Goal: Transaction & Acquisition: Obtain resource

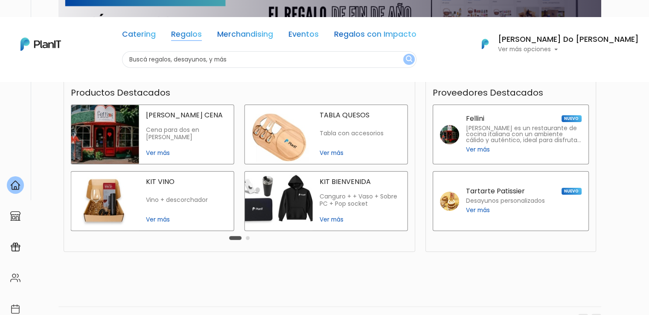
click at [201, 32] on link "Regalos" at bounding box center [186, 36] width 31 height 10
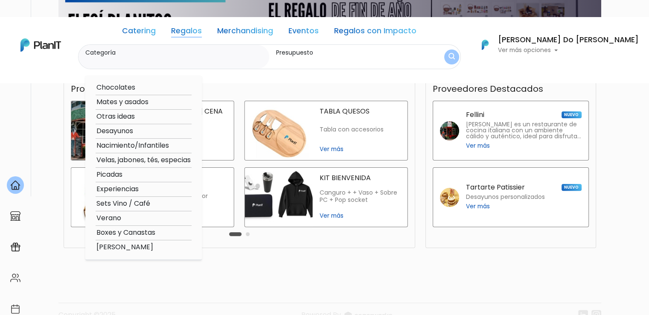
scroll to position [218, 0]
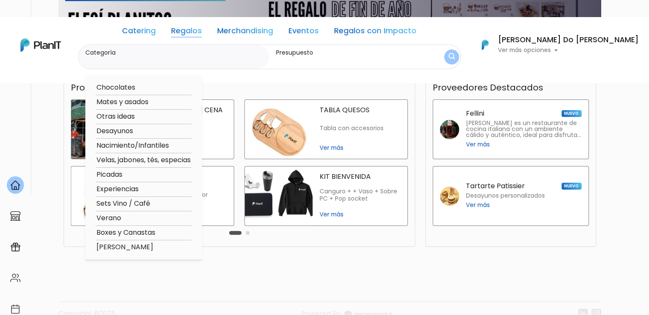
click at [52, 45] on img at bounding box center [40, 44] width 41 height 13
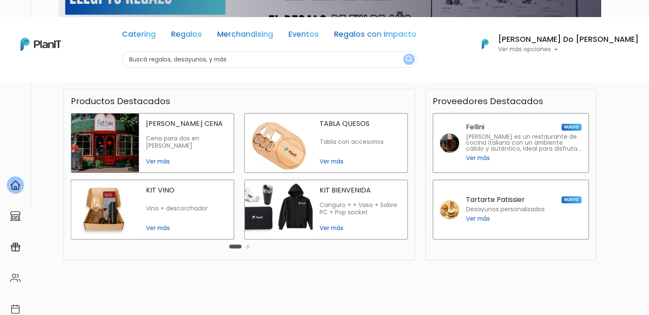
scroll to position [218, 0]
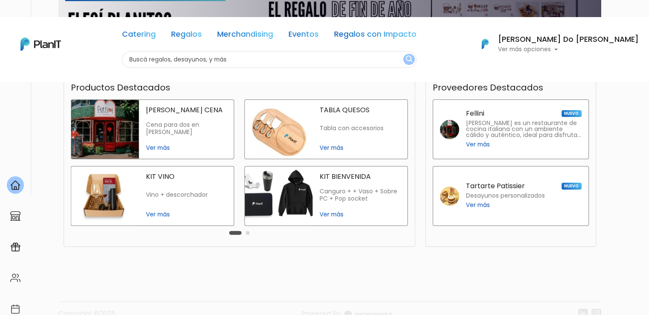
click at [41, 51] on link at bounding box center [40, 44] width 41 height 18
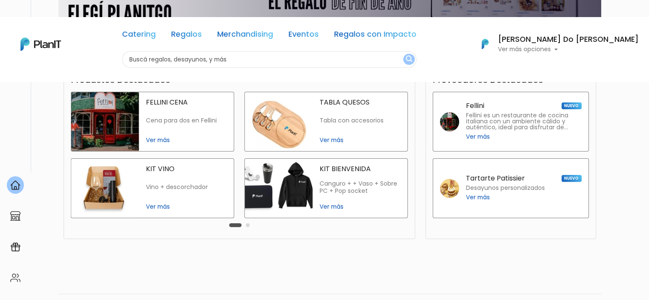
scroll to position [233, 0]
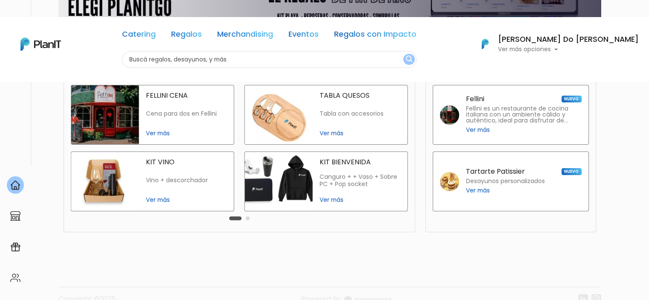
click at [247, 216] on button "Carousel Page 2" at bounding box center [248, 218] width 4 height 4
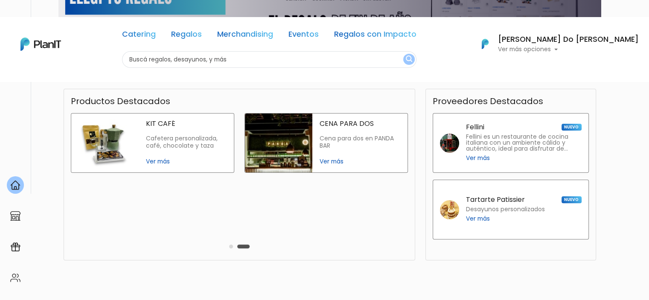
scroll to position [190, 0]
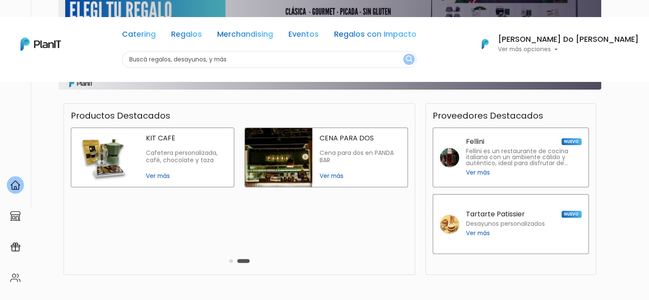
click at [232, 259] on button "Carousel Page 1" at bounding box center [231, 261] width 4 height 4
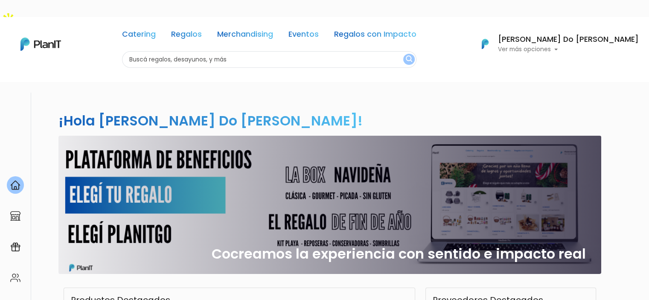
scroll to position [0, 0]
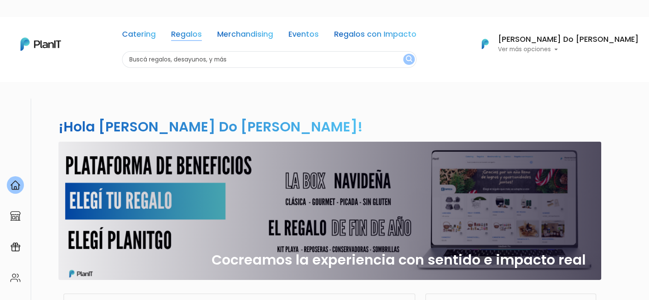
click at [202, 32] on link "Regalos" at bounding box center [186, 36] width 31 height 10
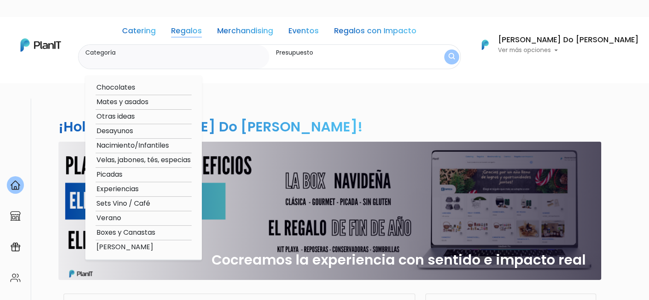
scroll to position [43, 0]
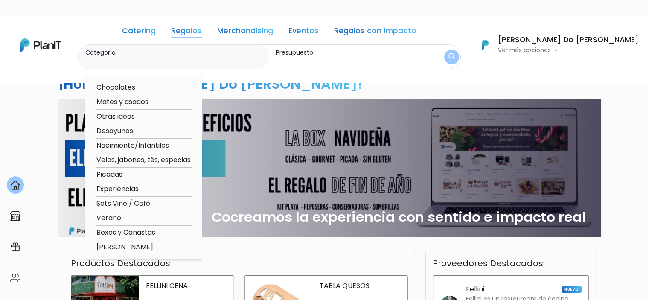
click at [142, 217] on option "Verano" at bounding box center [144, 218] width 96 height 11
type input "Verano"
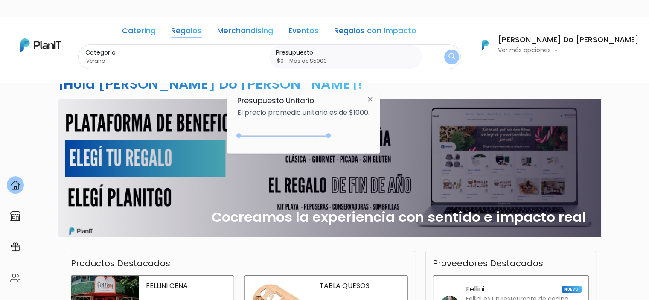
drag, startPoint x: 256, startPoint y: 136, endPoint x: 339, endPoint y: 133, distance: 83.7
click at [339, 133] on div "+$5000 $0 0 : 5000 0 5000 0,5000" at bounding box center [303, 137] width 132 height 17
type input "$0 - Más de $5000"
click at [455, 53] on img "submit" at bounding box center [451, 56] width 7 height 9
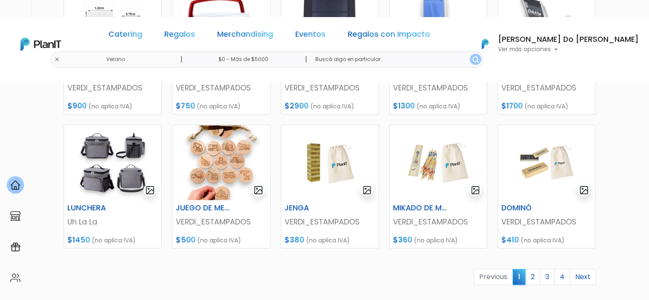
scroll to position [384, 0]
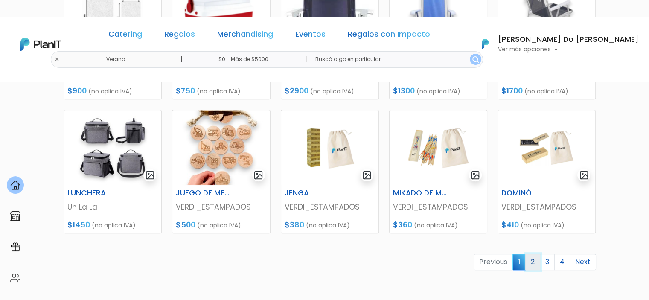
click at [533, 254] on link "2" at bounding box center [532, 262] width 15 height 16
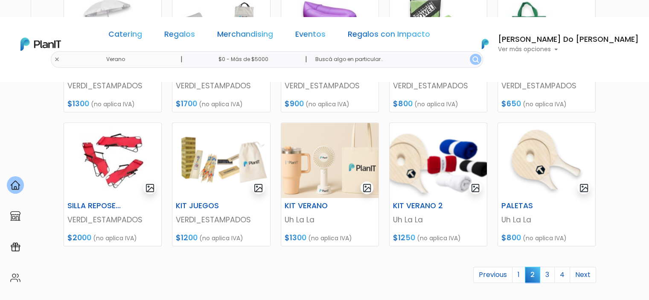
scroll to position [384, 0]
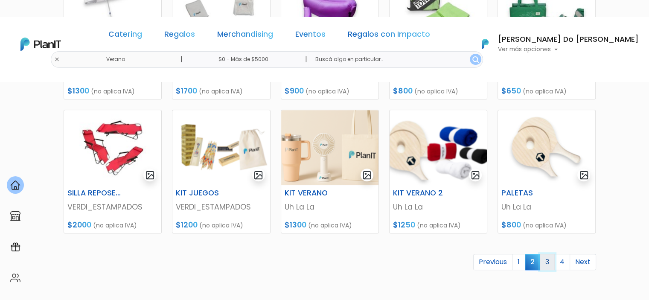
click at [550, 254] on link "3" at bounding box center [546, 262] width 15 height 16
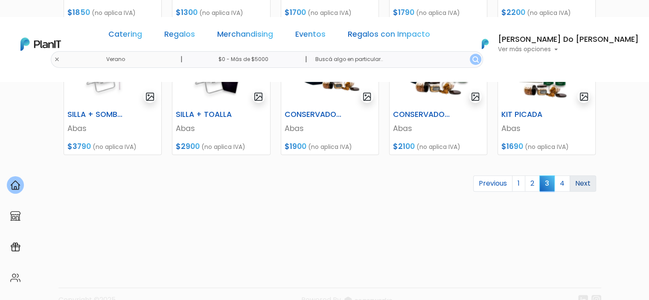
scroll to position [463, 0]
click at [565, 175] on link "4" at bounding box center [562, 183] width 16 height 16
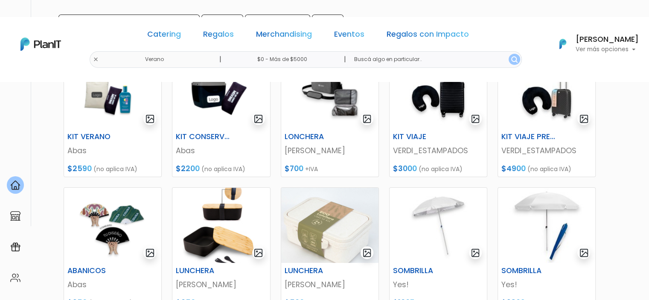
scroll to position [256, 0]
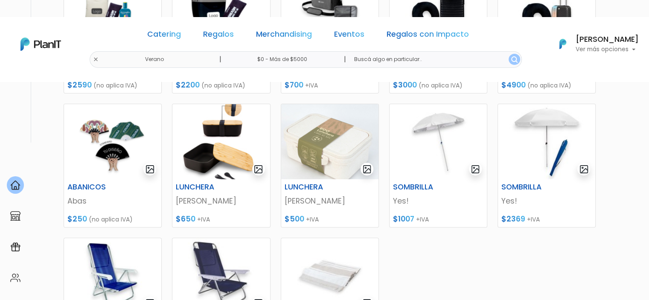
click at [450, 257] on div "KIT VERANO Abas $2590 (no aplica IVA) KIT CONSERVADORA Abas $2200 (no aplica IV…" at bounding box center [329, 205] width 542 height 493
click at [443, 251] on div "KIT VERANO Abas $2590 (no aplica IVA) KIT CONSERVADORA Abas $2200 (no aplica IV…" at bounding box center [329, 205] width 542 height 493
click at [298, 35] on link "Merchandising" at bounding box center [284, 36] width 56 height 10
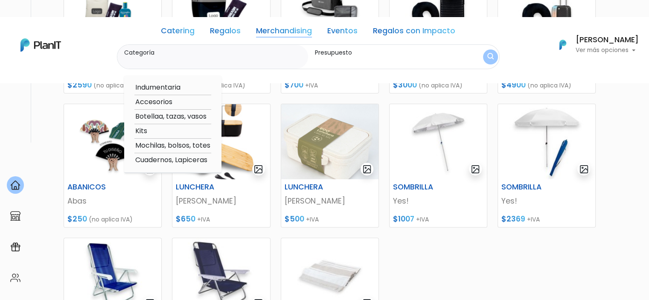
click at [159, 100] on option "Accesorios" at bounding box center [172, 102] width 77 height 11
type input "Accesorios"
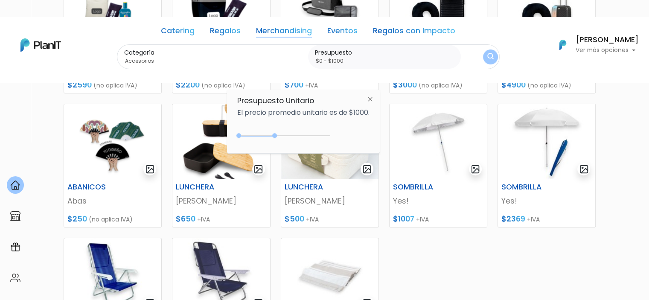
click at [276, 134] on div "0 : 2000 0 2000" at bounding box center [286, 137] width 90 height 9
type input "$0 - Más de $5000"
drag, startPoint x: 277, startPoint y: 136, endPoint x: 342, endPoint y: 134, distance: 64.8
click at [342, 134] on div "+$5000 $0 0 : 5000 0 5000 0,5000" at bounding box center [303, 137] width 132 height 17
click at [493, 59] on div "Catering Regalos Merchandising Eventos Regalos con Impacto Verano | $0 - Más de…" at bounding box center [324, 44] width 649 height 49
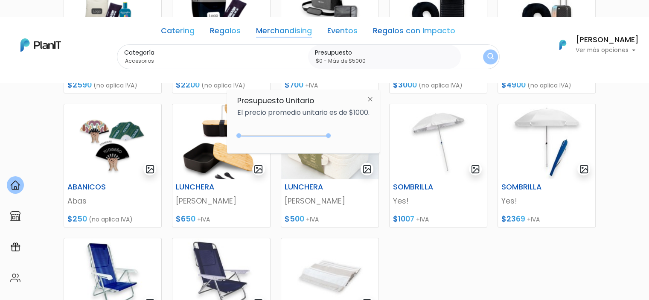
click at [484, 56] on button "submit" at bounding box center [489, 56] width 19 height 19
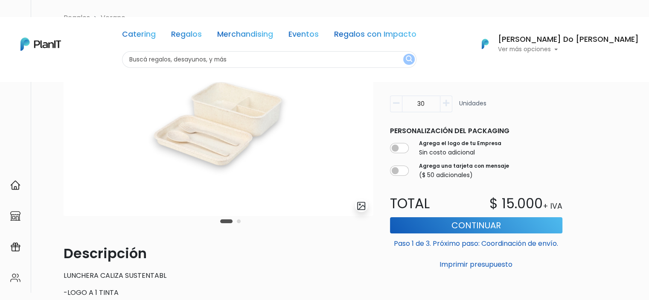
scroll to position [85, 0]
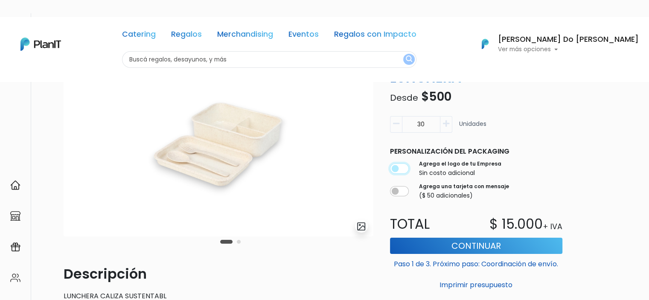
click at [401, 163] on input "checkbox" at bounding box center [399, 168] width 19 height 10
checkbox input "true"
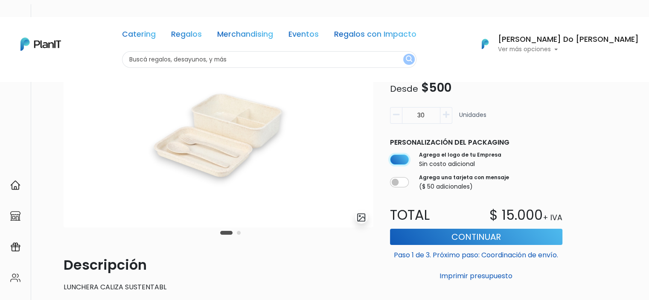
scroll to position [79, 0]
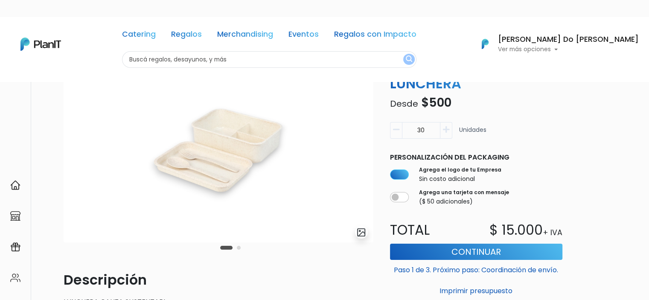
click at [394, 126] on icon "button" at bounding box center [396, 130] width 6 height 8
click at [413, 122] on input "30" at bounding box center [421, 130] width 38 height 17
type input "50"
click at [390, 284] on button "Imprimir presupuesto" at bounding box center [476, 291] width 172 height 14
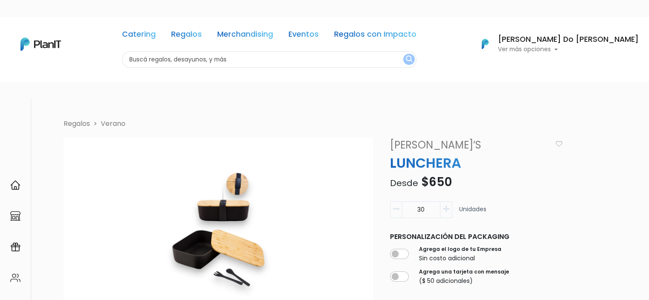
scroll to position [85, 0]
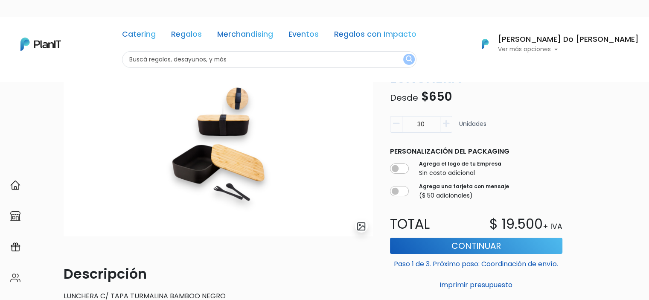
click at [423, 116] on input "30" at bounding box center [421, 124] width 38 height 17
drag, startPoint x: 423, startPoint y: 103, endPoint x: 402, endPoint y: 101, distance: 21.4
click at [402, 116] on input "30" at bounding box center [421, 124] width 38 height 17
type input "50"
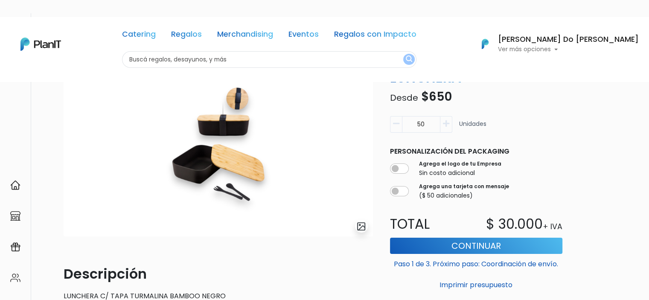
click at [403, 158] on div "Agrega el logo de tu Empresa Sin costo adicional" at bounding box center [476, 168] width 172 height 21
click at [402, 158] on div "Agrega el logo de tu Empresa Sin costo adicional" at bounding box center [476, 168] width 172 height 21
click at [401, 163] on input "checkbox" at bounding box center [399, 168] width 19 height 10
checkbox input "true"
click at [544, 163] on div "Personalización del packaging Agrega el logo de tu Empresa Sin costo adicional …" at bounding box center [476, 173] width 183 height 61
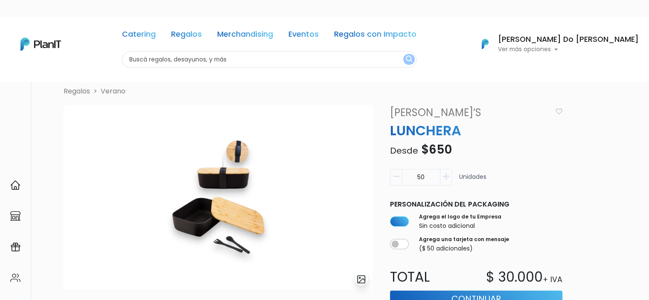
scroll to position [32, 0]
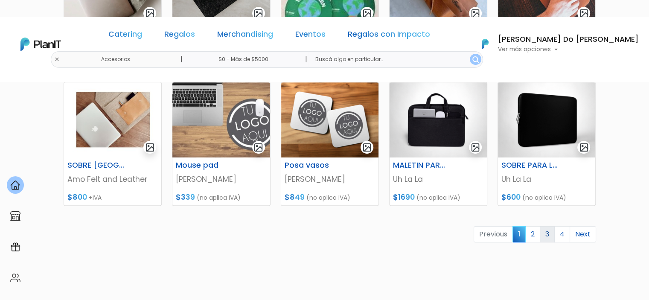
scroll to position [426, 0]
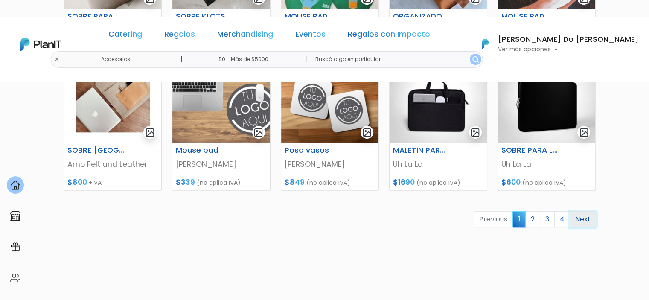
click at [578, 211] on link "Next" at bounding box center [582, 219] width 26 height 16
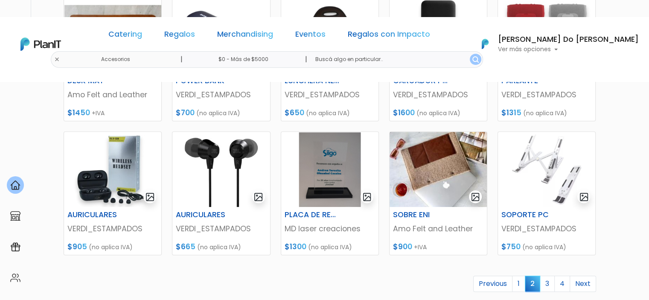
scroll to position [426, 0]
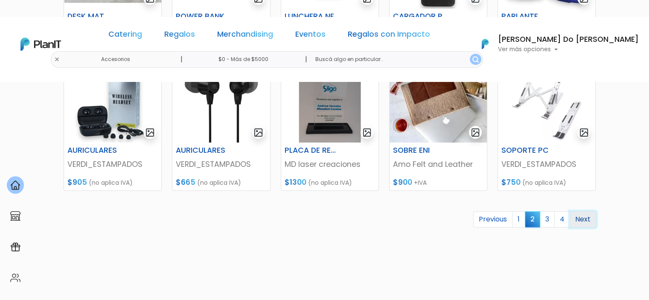
click at [578, 211] on link "Next" at bounding box center [582, 219] width 26 height 16
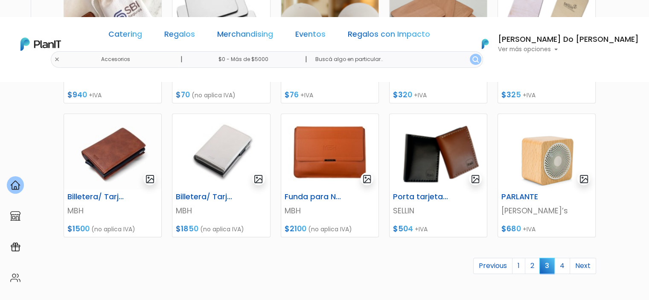
scroll to position [426, 0]
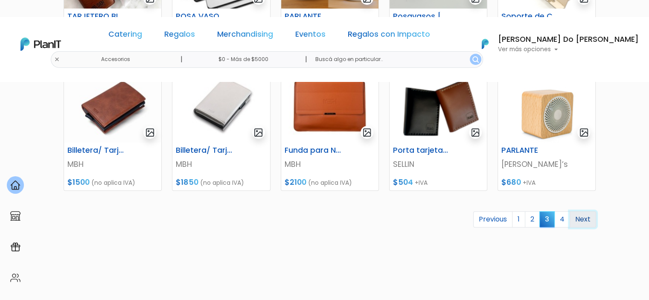
click at [592, 211] on link "Next" at bounding box center [582, 219] width 26 height 16
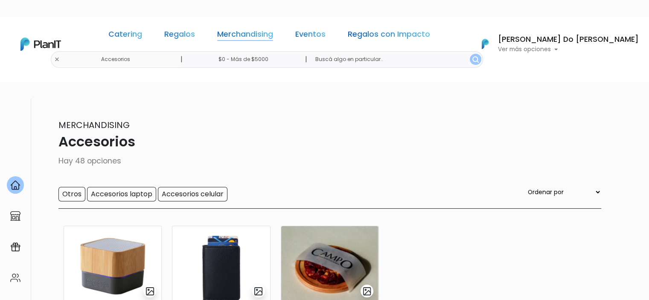
click at [273, 31] on link "Merchandising" at bounding box center [245, 36] width 56 height 10
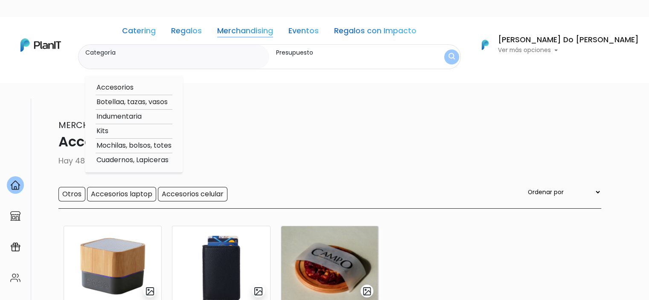
click at [139, 143] on option "Mochilas, bolsos, totes" at bounding box center [134, 145] width 77 height 11
type input "Mochilas, bolsos, totes"
type input "$0 - $1000"
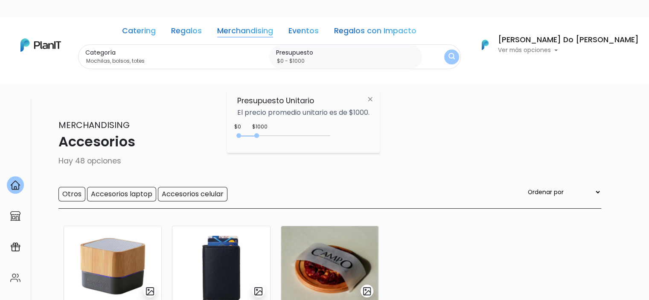
click at [273, 29] on link "Merchandising" at bounding box center [245, 32] width 56 height 10
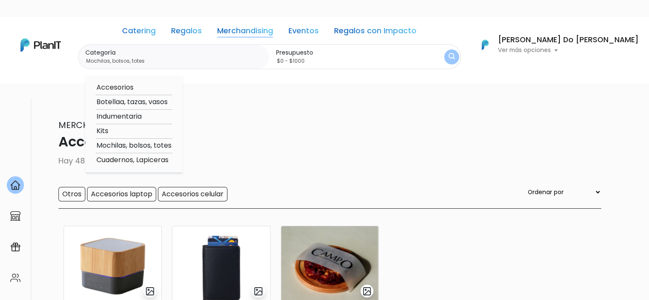
click at [144, 99] on option "Botellaa, tazas, vasos" at bounding box center [134, 102] width 77 height 11
type input "Botellaa, tazas, vasos"
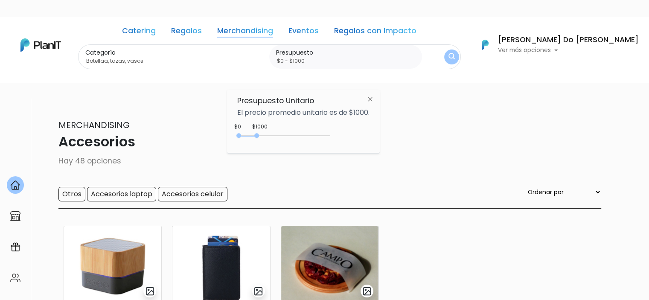
click at [272, 134] on div "0 : 1000 0 1000" at bounding box center [286, 137] width 90 height 9
type input "$0 - Más de $5000"
drag, startPoint x: 272, startPoint y: 134, endPoint x: 386, endPoint y: 133, distance: 113.9
click at [386, 133] on body "Catering Regalos Merchandising Eventos Regalos con Impacto Accesorios | $0 - Má…" at bounding box center [324, 167] width 649 height 300
click at [455, 61] on img "submit" at bounding box center [451, 56] width 7 height 9
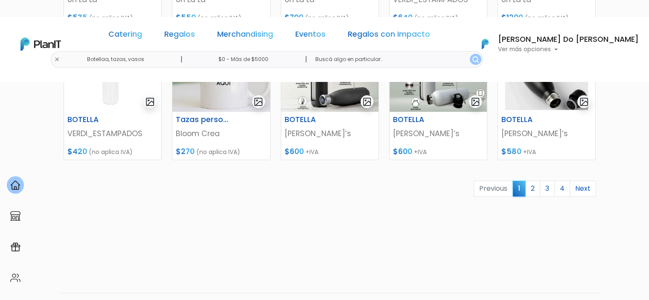
scroll to position [463, 0]
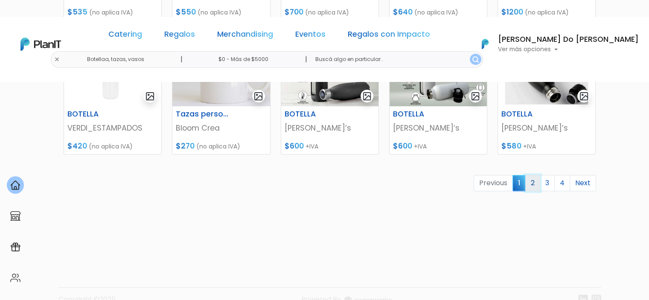
click at [536, 175] on link "2" at bounding box center [532, 183] width 15 height 16
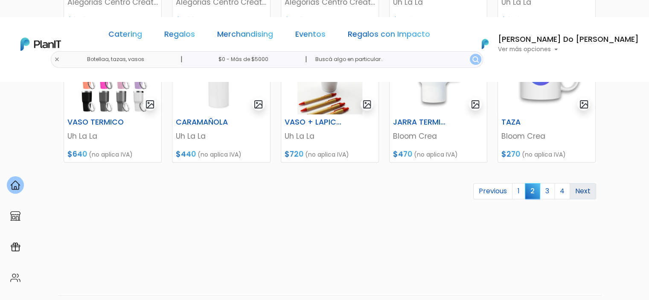
scroll to position [463, 0]
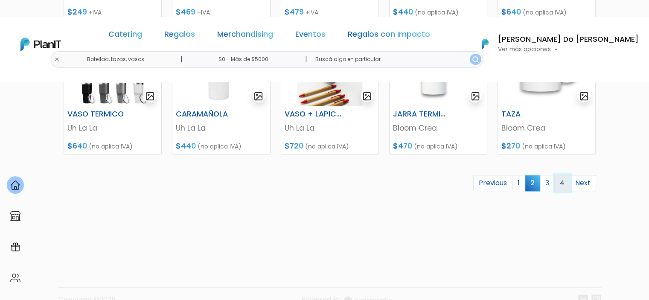
click at [560, 175] on link "4" at bounding box center [562, 183] width 16 height 16
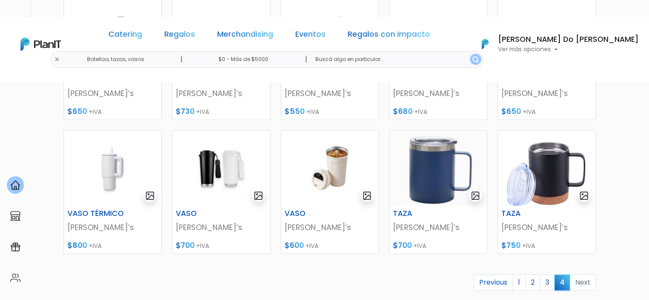
scroll to position [463, 0]
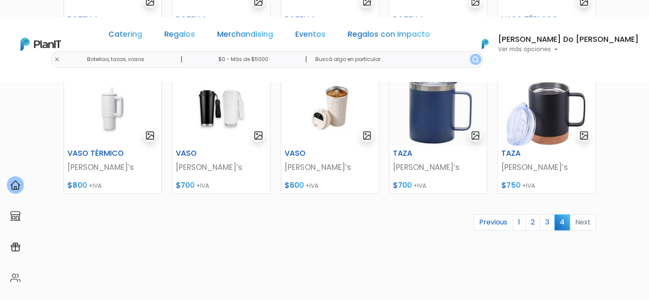
scroll to position [426, 0]
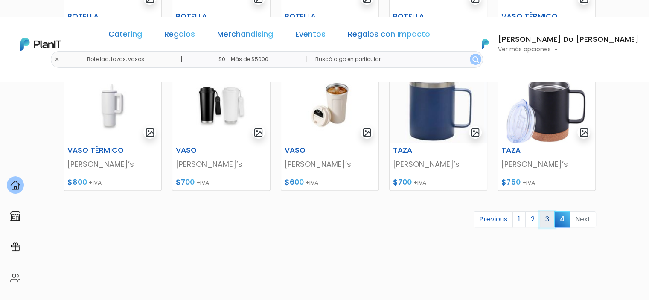
click at [545, 211] on link "3" at bounding box center [546, 219] width 15 height 16
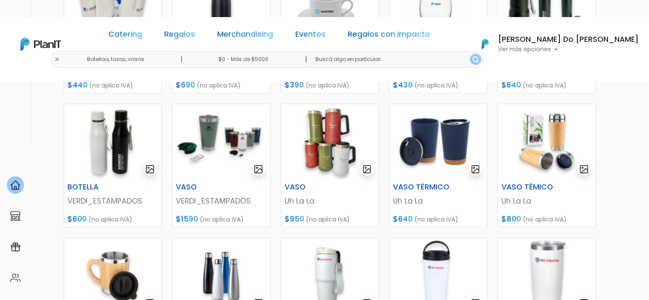
scroll to position [384, 0]
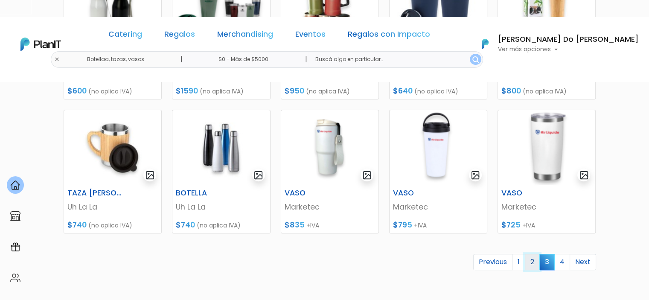
click at [536, 254] on link "2" at bounding box center [532, 262] width 15 height 16
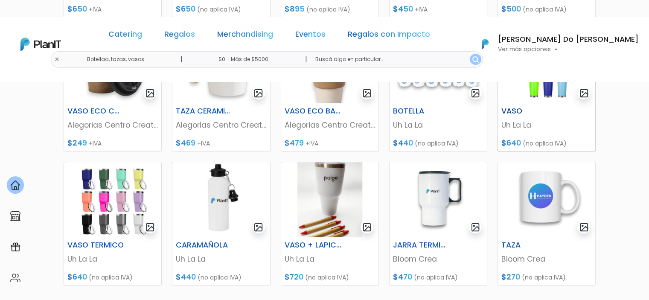
scroll to position [384, 0]
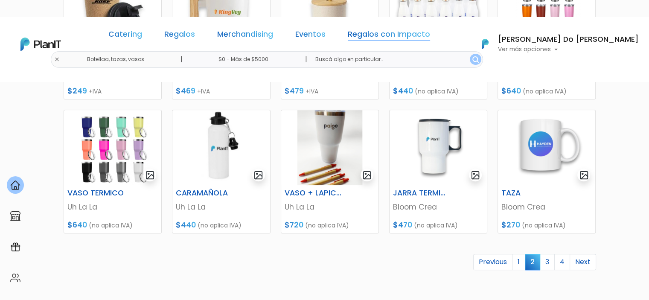
click at [401, 37] on link "Regalos con Impacto" at bounding box center [389, 36] width 82 height 10
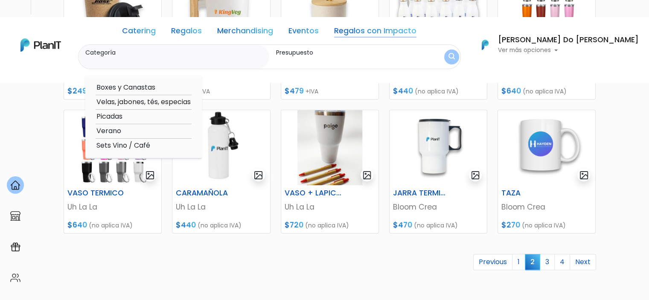
click at [149, 85] on option "Boxes y Canastas" at bounding box center [144, 87] width 96 height 11
type input "Boxes y Canastas"
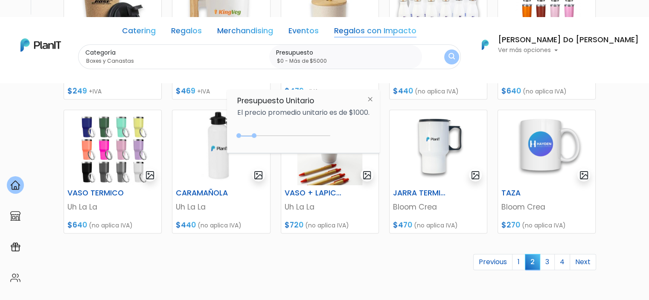
type input "$0 - Más de $5000"
drag, startPoint x: 255, startPoint y: 136, endPoint x: 352, endPoint y: 135, distance: 96.4
click at [352, 135] on div "+$5000 $0 0 : 5000 0 5000 0,5000" at bounding box center [303, 137] width 132 height 17
click at [455, 57] on img "submit" at bounding box center [451, 57] width 7 height 9
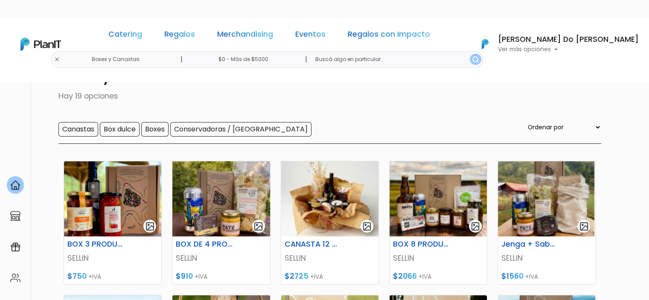
scroll to position [79, 0]
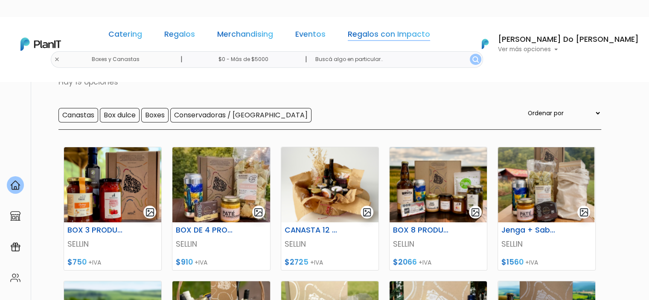
click at [400, 38] on link "Regalos con Impacto" at bounding box center [389, 36] width 82 height 10
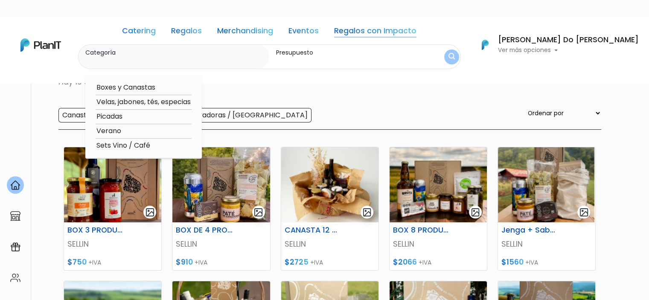
click at [150, 99] on option "Velas, jabones, tés, especias" at bounding box center [144, 102] width 96 height 11
type input "Velas, jabones, tés, especias"
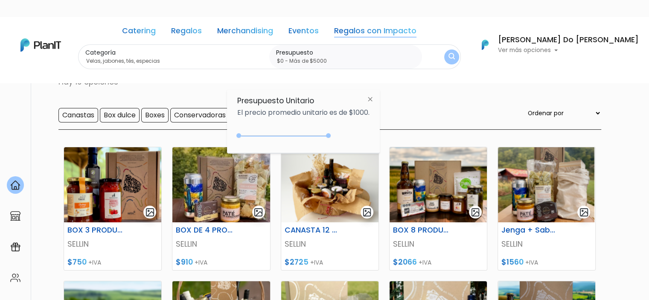
type input "$0 - Más de $5000"
drag, startPoint x: 256, startPoint y: 135, endPoint x: 368, endPoint y: 132, distance: 112.2
click at [368, 132] on div "+$5000 $0 0 : 5000 0 5000 0,5000" at bounding box center [303, 137] width 132 height 17
click at [493, 49] on div "Catering Regalos Merchandising Eventos Regalos con Impacto Boxes y Canastas | $…" at bounding box center [324, 44] width 649 height 49
click at [462, 53] on button "submit" at bounding box center [451, 57] width 22 height 22
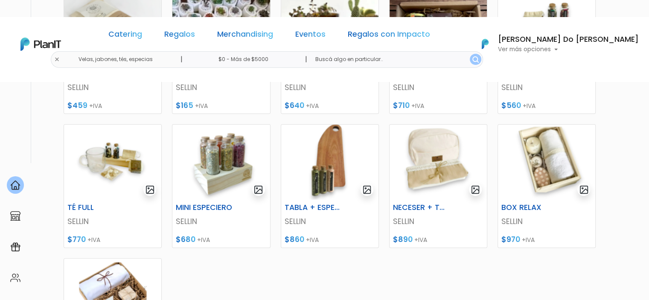
scroll to position [85, 0]
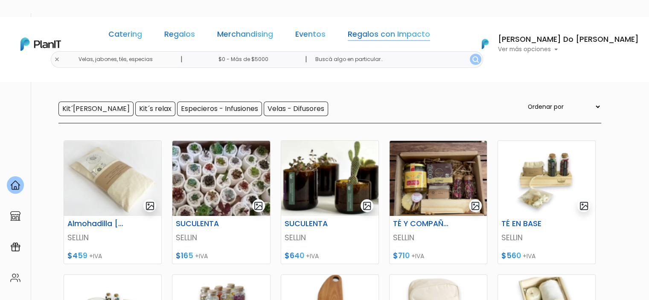
click at [379, 34] on link "Regalos con Impacto" at bounding box center [389, 36] width 82 height 10
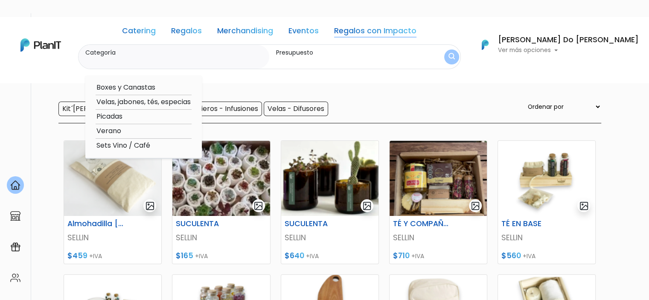
click at [144, 117] on option "Picadas" at bounding box center [144, 116] width 96 height 11
type input "Picadas"
type input "$0 - $1000"
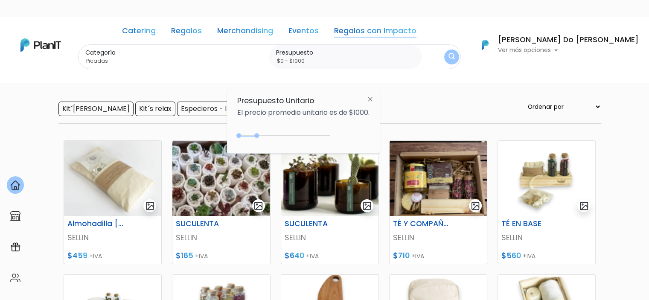
click at [416, 29] on link "Regalos con Impacto" at bounding box center [375, 32] width 82 height 10
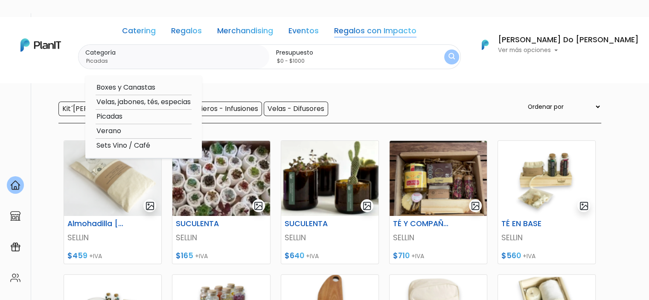
click at [140, 128] on option "Verano" at bounding box center [144, 131] width 96 height 11
type input "Verano"
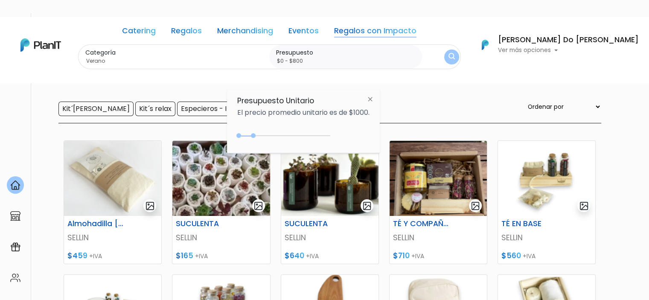
click at [255, 134] on div at bounding box center [253, 135] width 5 height 5
type input "$0 - Más de $5000"
drag, startPoint x: 255, startPoint y: 134, endPoint x: 353, endPoint y: 133, distance: 98.5
click at [353, 133] on div "+$5000 $0 0 : 5000 0 5000 0,5000" at bounding box center [303, 137] width 132 height 17
click at [461, 52] on form "Categoría Verano Boxes y Canastas Velas, jabones, tés, especias Picadas Verano …" at bounding box center [269, 56] width 383 height 25
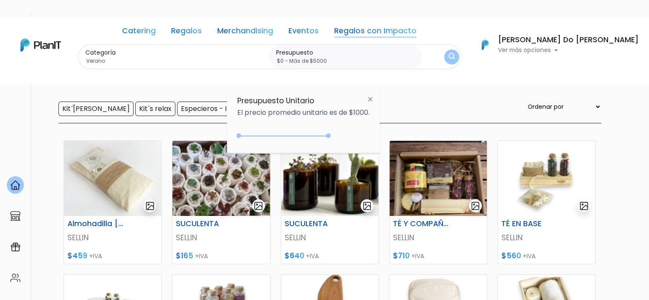
click at [455, 57] on img "submit" at bounding box center [451, 57] width 8 height 10
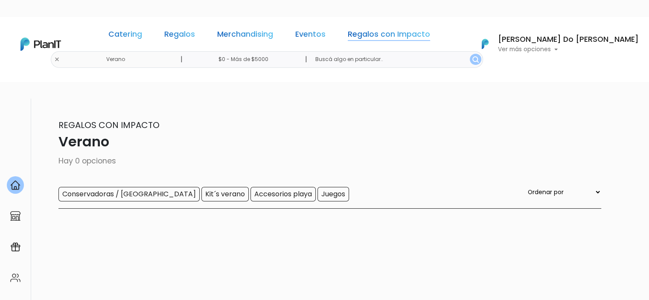
click at [377, 38] on link "Regalos con Impacto" at bounding box center [389, 36] width 82 height 10
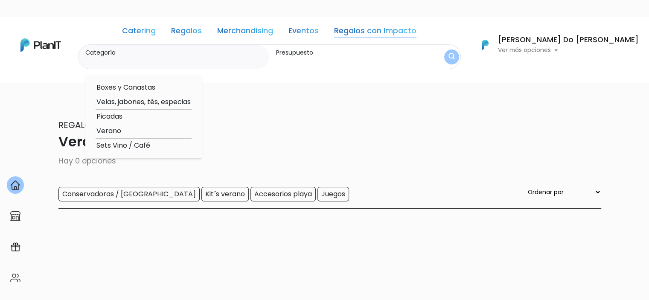
click at [162, 143] on option "Sets Vino / Café" at bounding box center [144, 145] width 96 height 11
type input "Sets Vino / Café"
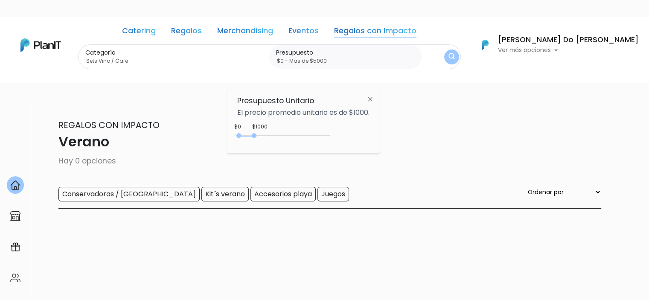
type input "$0 - Más de $5000"
drag, startPoint x: 256, startPoint y: 134, endPoint x: 409, endPoint y: 135, distance: 152.2
click at [409, 135] on body "Catering Regalos Merchandising Eventos Regalos con Impacto Verano | $0 - Más de…" at bounding box center [324, 167] width 649 height 300
click at [455, 56] on img "submit" at bounding box center [451, 57] width 6 height 8
